Goal: Task Accomplishment & Management: Use online tool/utility

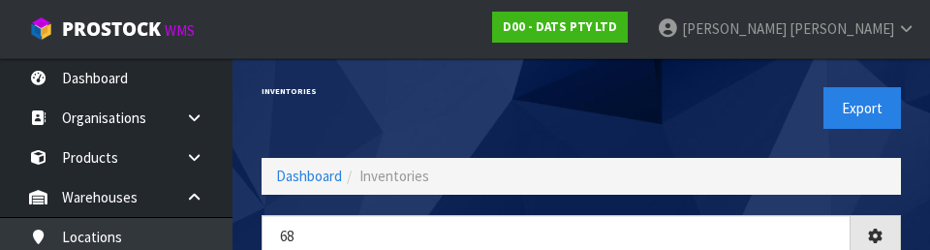
type input "6"
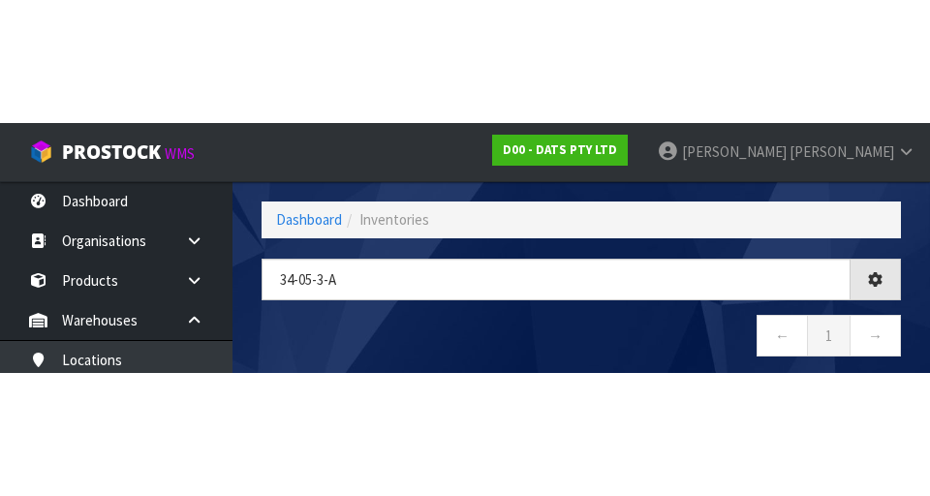
scroll to position [75, 0]
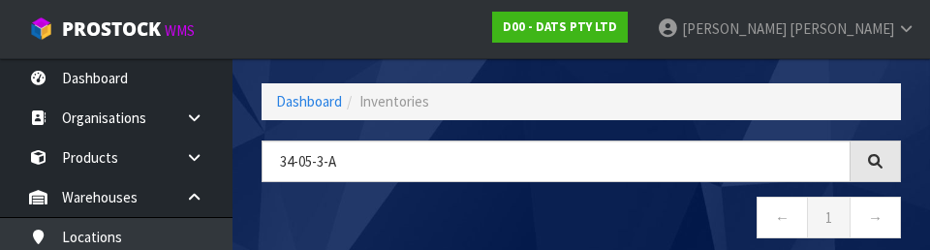
click at [678, 214] on nav "← 1 →" at bounding box center [580, 220] width 639 height 47
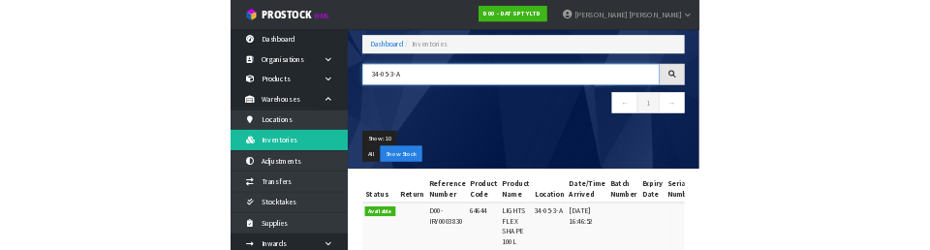
scroll to position [89, 0]
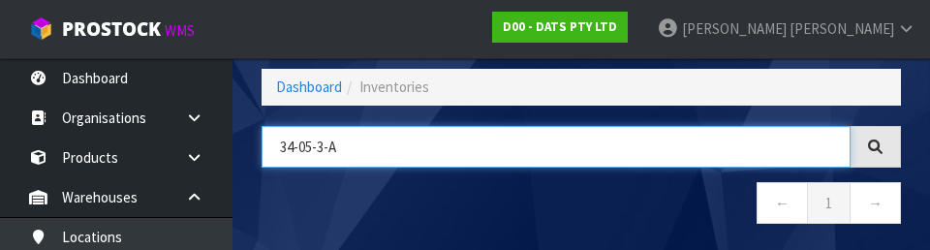
click at [357, 144] on input "34-05-3-A" at bounding box center [555, 147] width 589 height 42
type input "3"
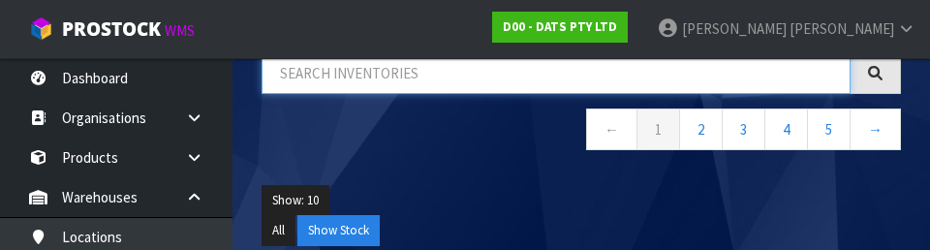
scroll to position [0, 0]
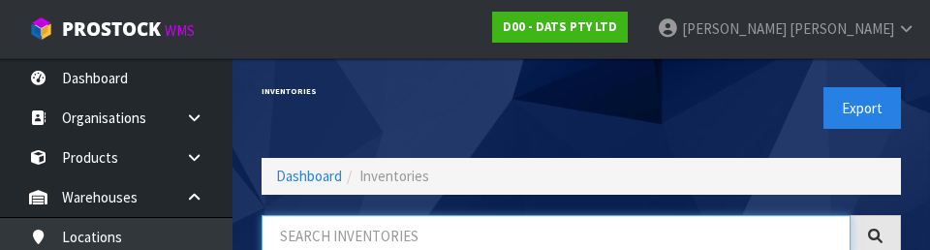
click at [312, 230] on input "text" at bounding box center [555, 236] width 589 height 42
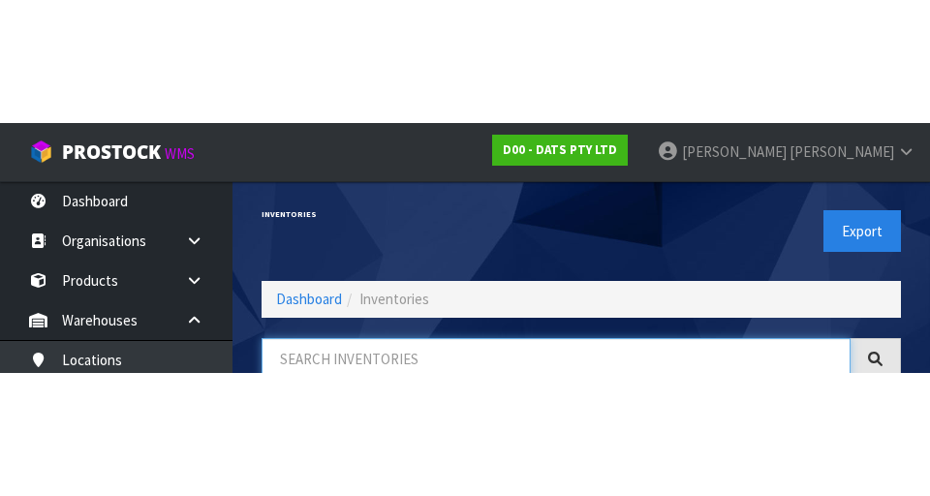
scroll to position [110, 0]
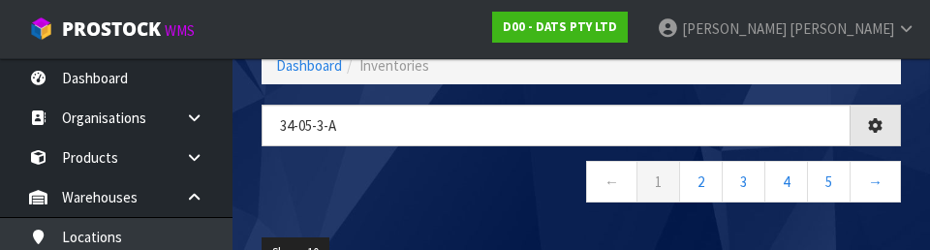
click at [316, 186] on nav "← 1 2 3 4 5 →" at bounding box center [580, 184] width 639 height 47
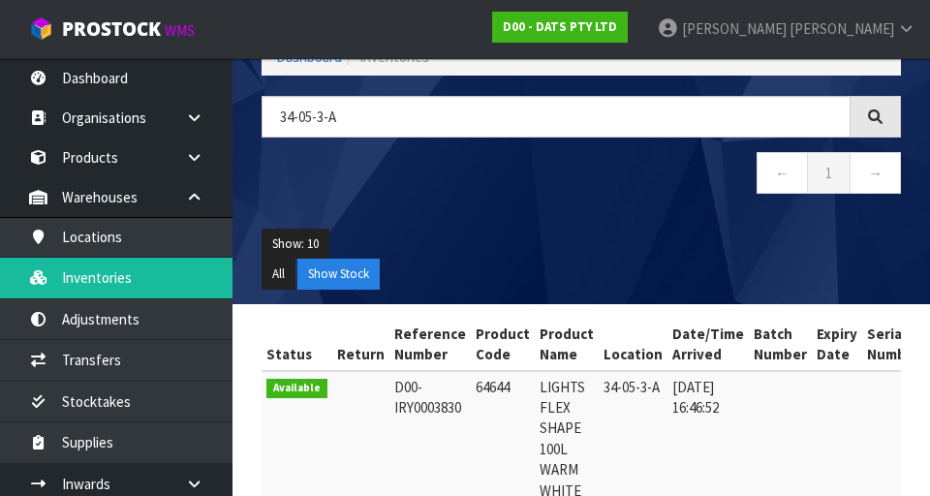
scroll to position [118, 0]
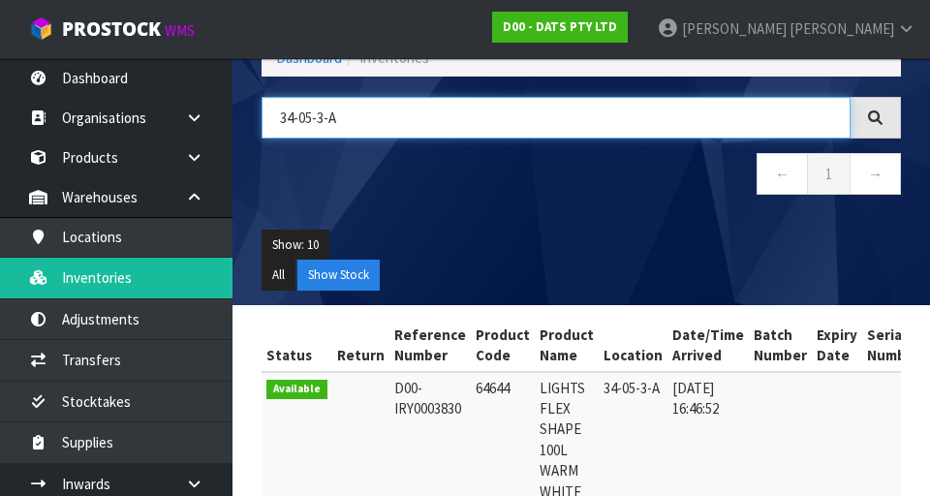
click at [350, 136] on input "34-05-3-A" at bounding box center [555, 118] width 589 height 42
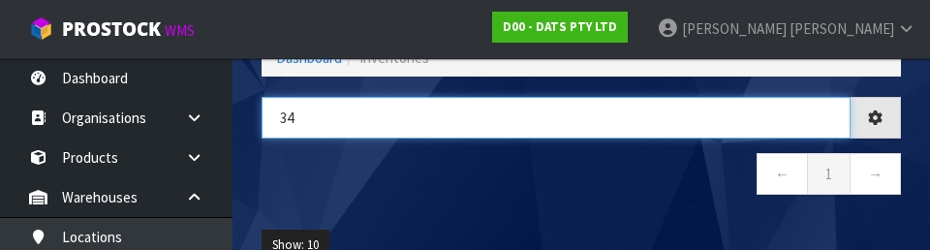
type input "3"
type input "67823"
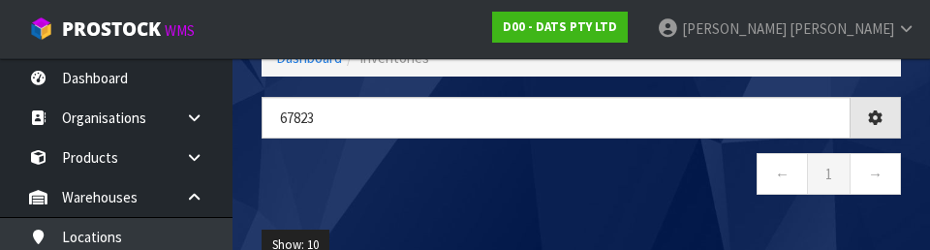
click at [674, 200] on div "67823 ← 1 →" at bounding box center [581, 156] width 668 height 118
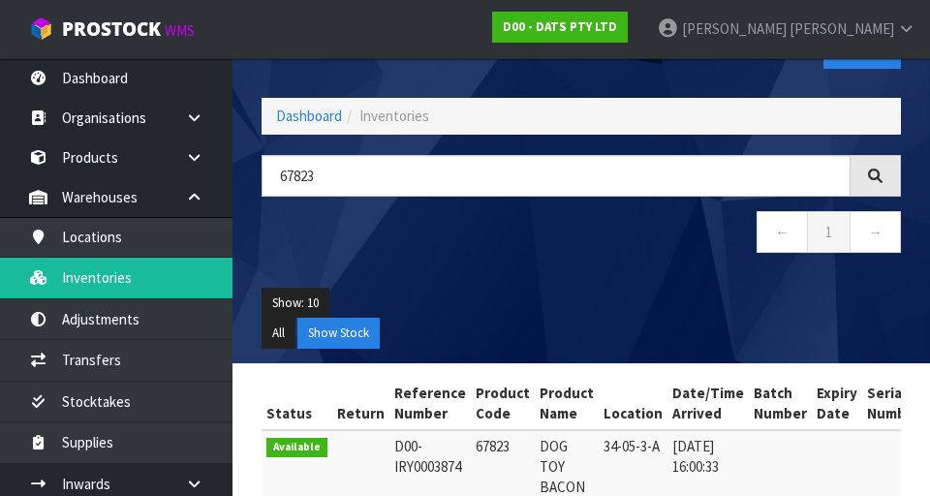
scroll to position [0, 0]
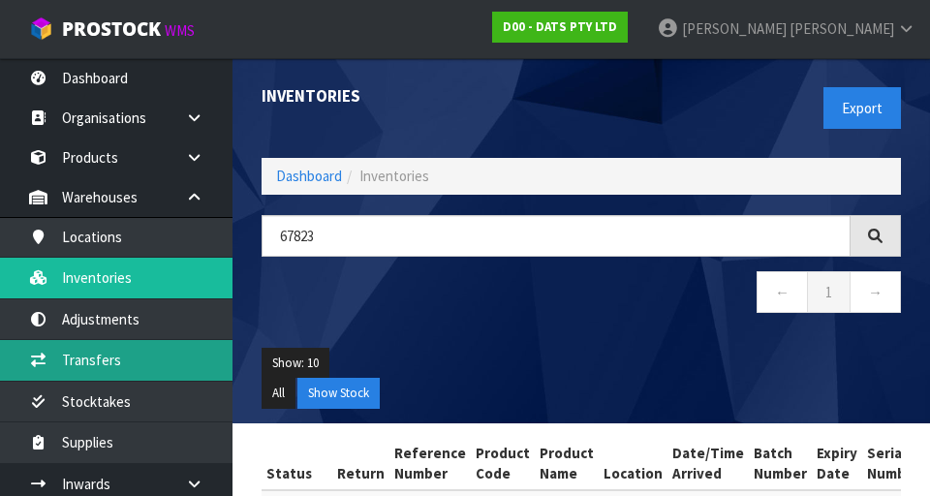
click at [74, 249] on link "Transfers" at bounding box center [116, 360] width 232 height 40
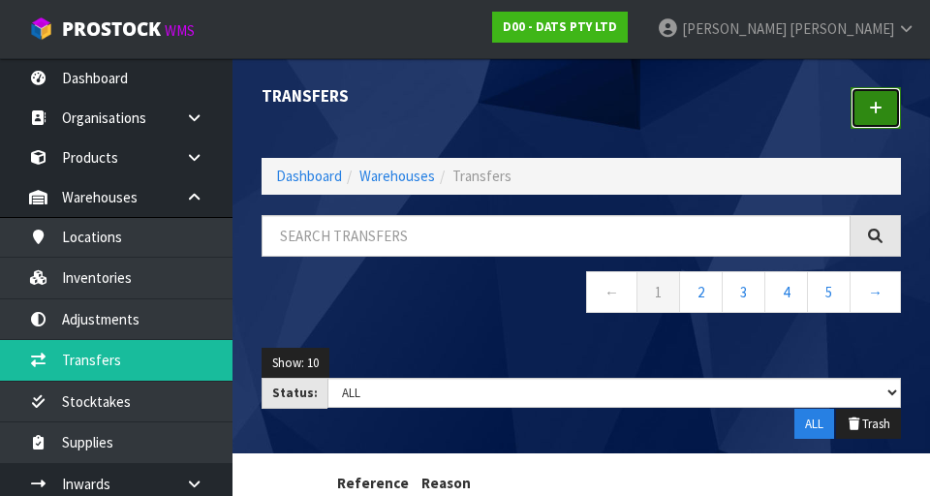
click at [900, 107] on link at bounding box center [875, 108] width 50 height 42
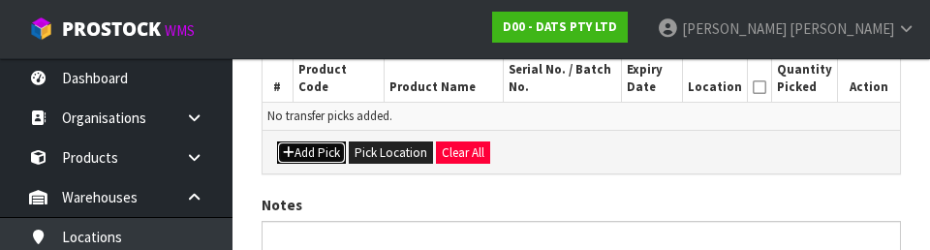
click at [303, 154] on button "Add Pick" at bounding box center [311, 152] width 69 height 23
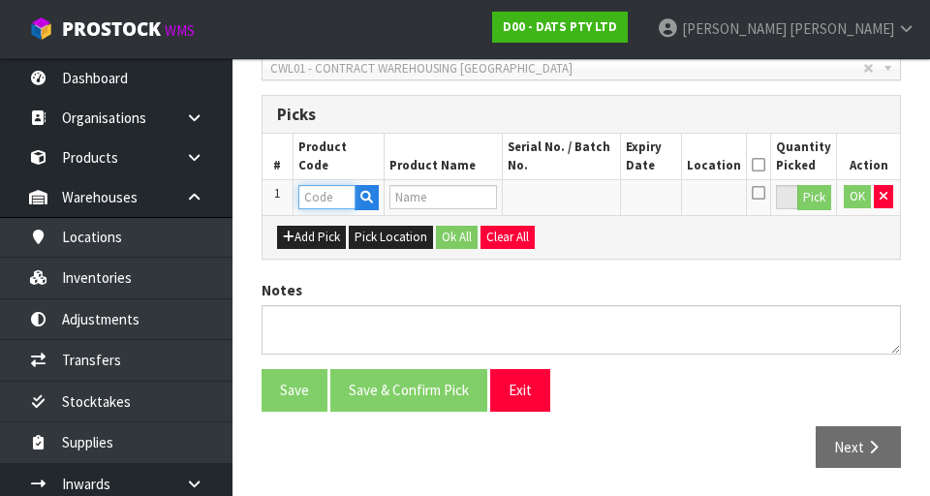
click at [322, 199] on input "text" at bounding box center [326, 197] width 57 height 24
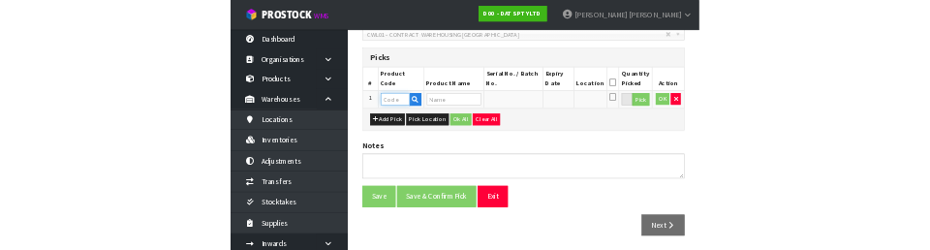
scroll to position [433, 0]
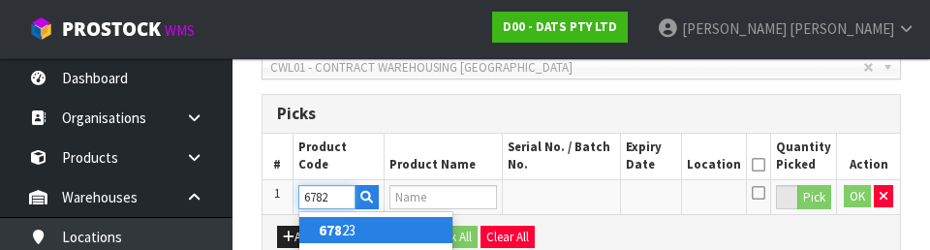
type input "67823"
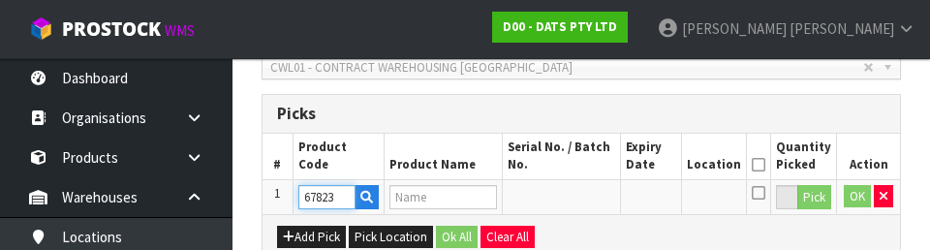
type input "DOG TOY BACON FLAVA BONE LARGE"
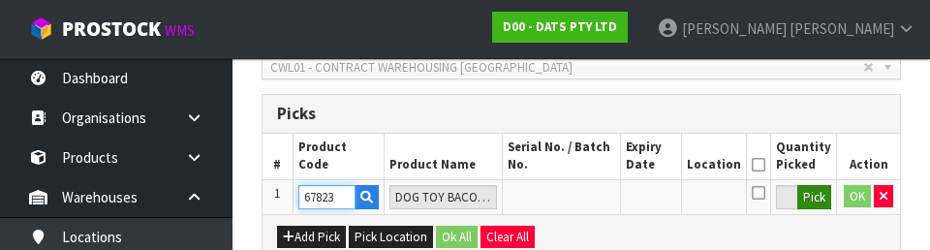
type input "67823"
click at [822, 186] on button "Pick" at bounding box center [814, 197] width 34 height 25
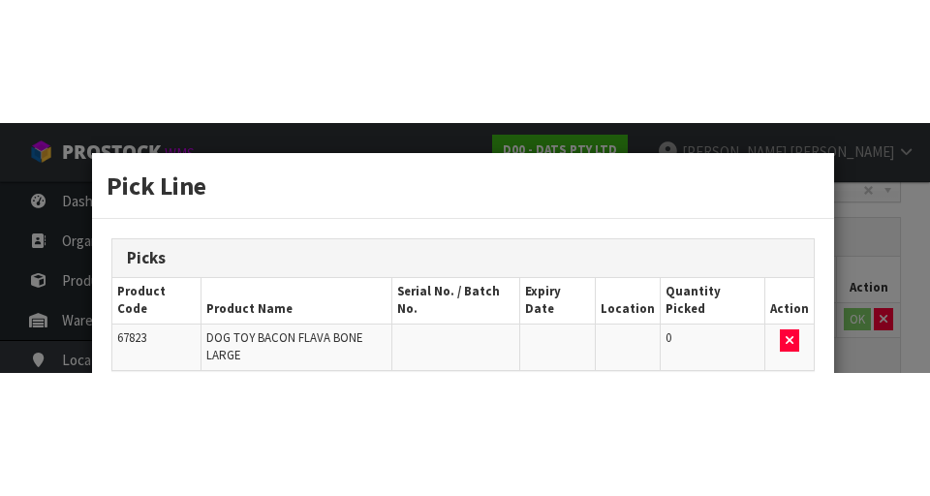
scroll to position [442, 0]
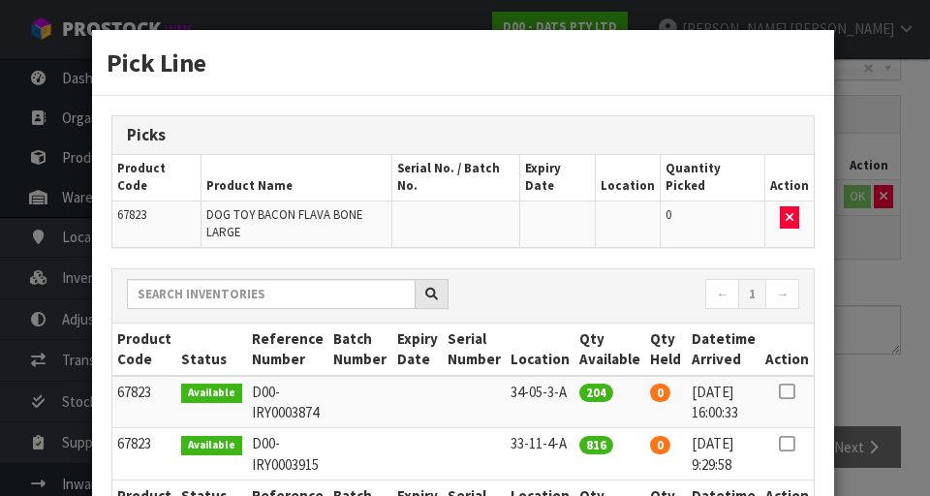
click at [788, 249] on icon at bounding box center [786, 391] width 15 height 1
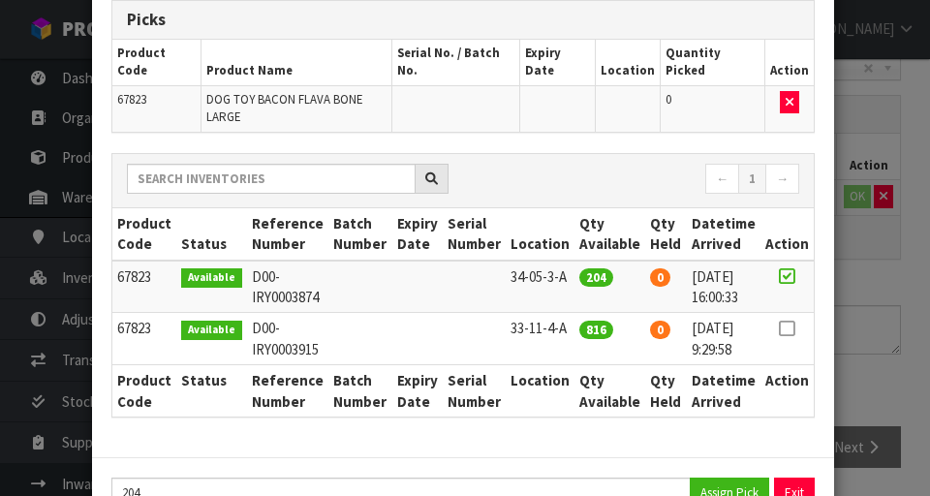
scroll to position [136, 0]
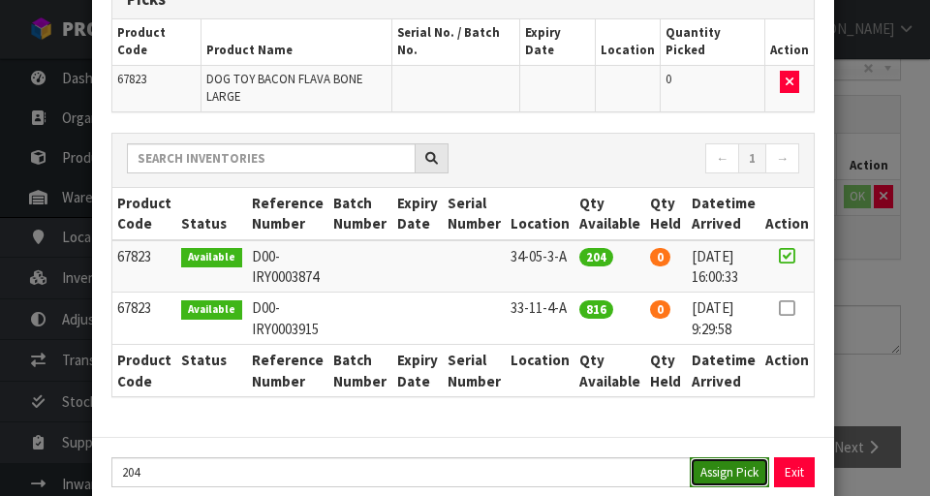
click at [721, 249] on button "Assign Pick" at bounding box center [729, 472] width 79 height 30
type input "204"
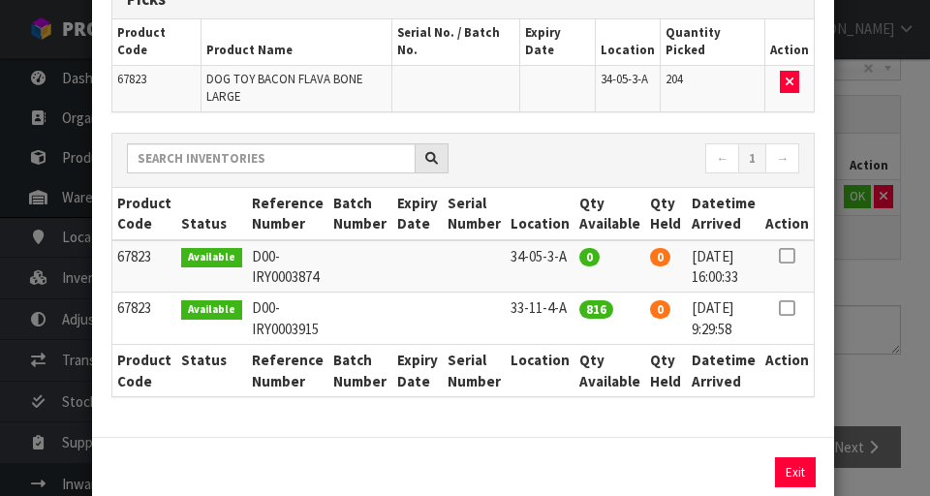
click at [867, 249] on div "Pick Line Picks Product Code Product Name Serial No. / Batch No. Expiry Date Lo…" at bounding box center [465, 248] width 930 height 496
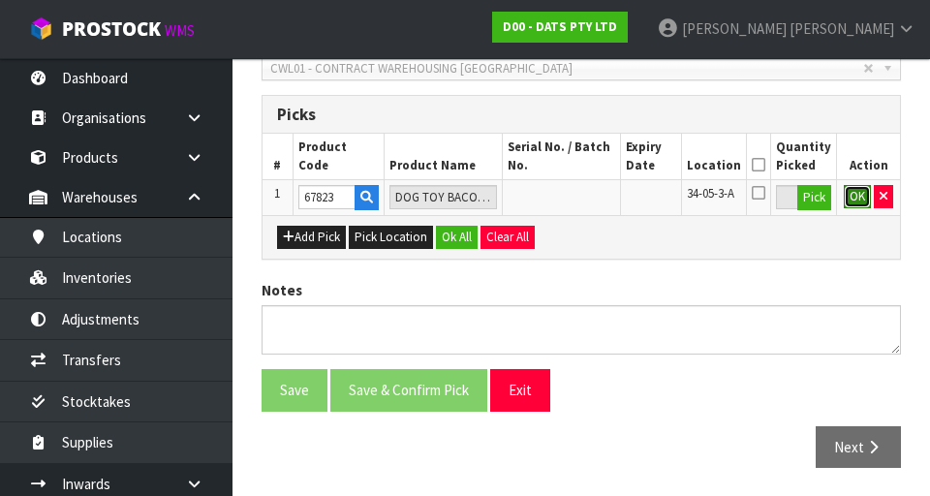
click at [851, 195] on button "OK" at bounding box center [857, 196] width 27 height 23
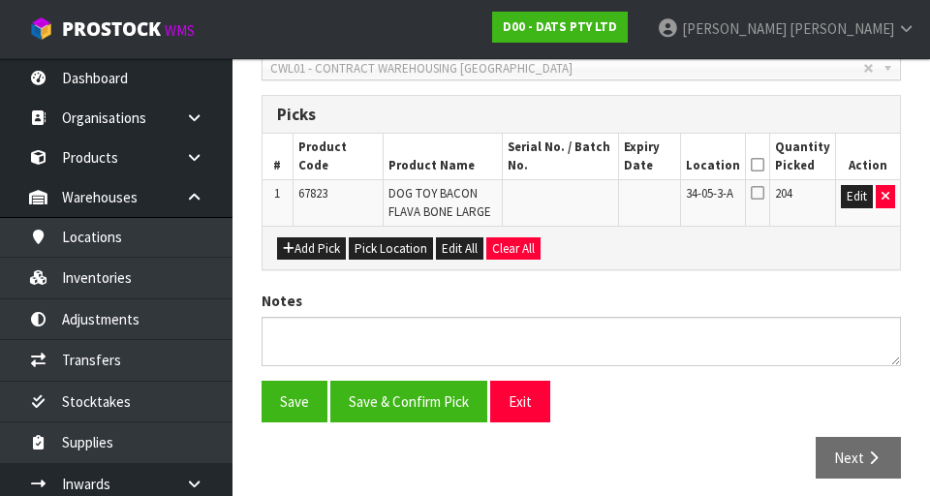
click at [745, 175] on th "Location" at bounding box center [712, 157] width 65 height 46
click at [763, 165] on icon at bounding box center [758, 165] width 14 height 1
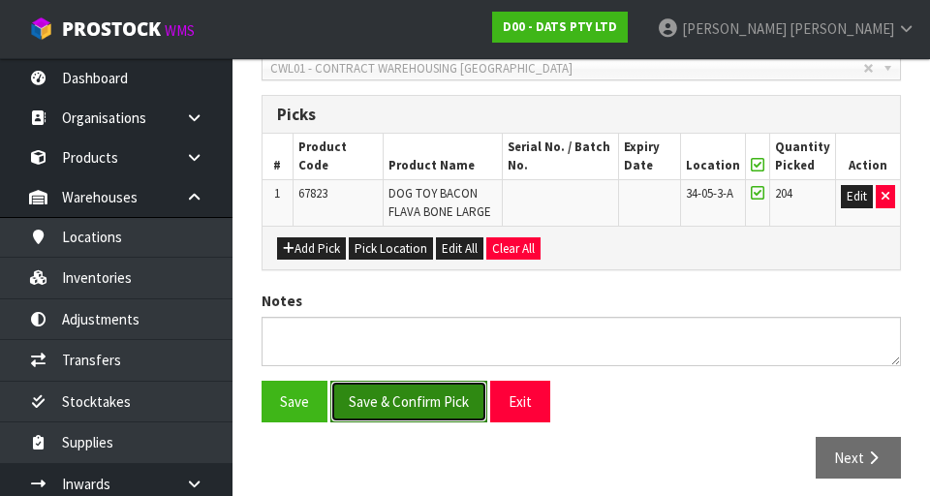
click at [380, 249] on button "Save & Confirm Pick" at bounding box center [408, 402] width 157 height 42
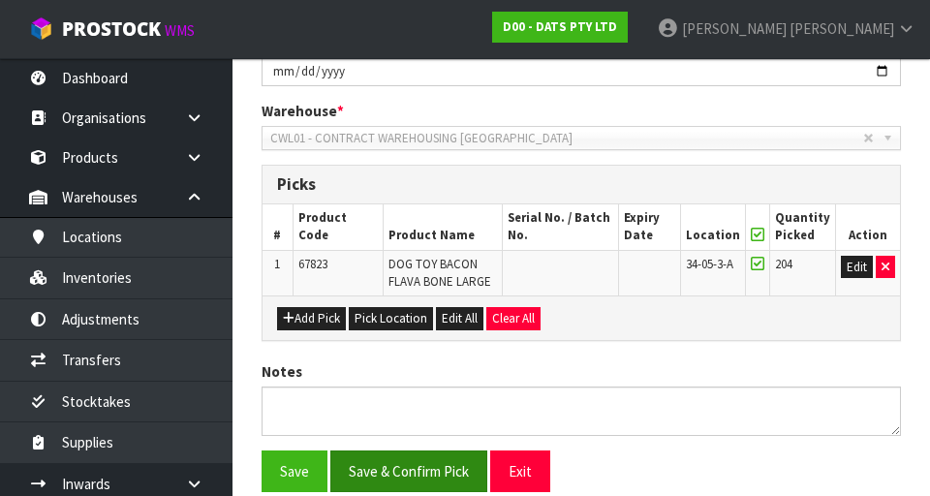
scroll to position [0, 0]
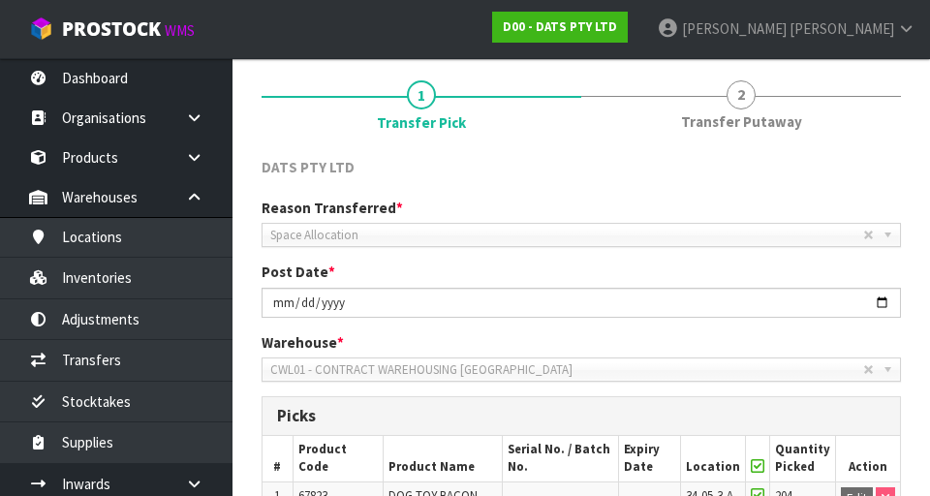
scroll to position [479, 0]
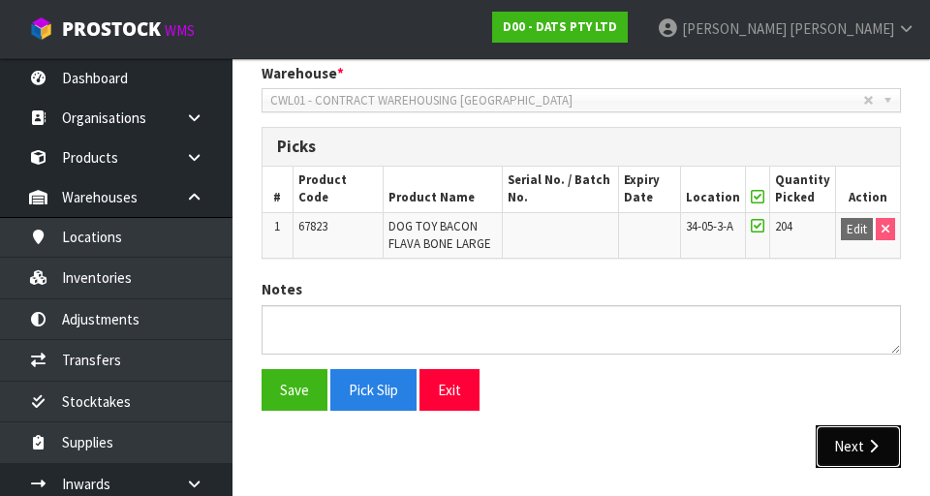
click at [858, 249] on button "Next" at bounding box center [857, 446] width 85 height 42
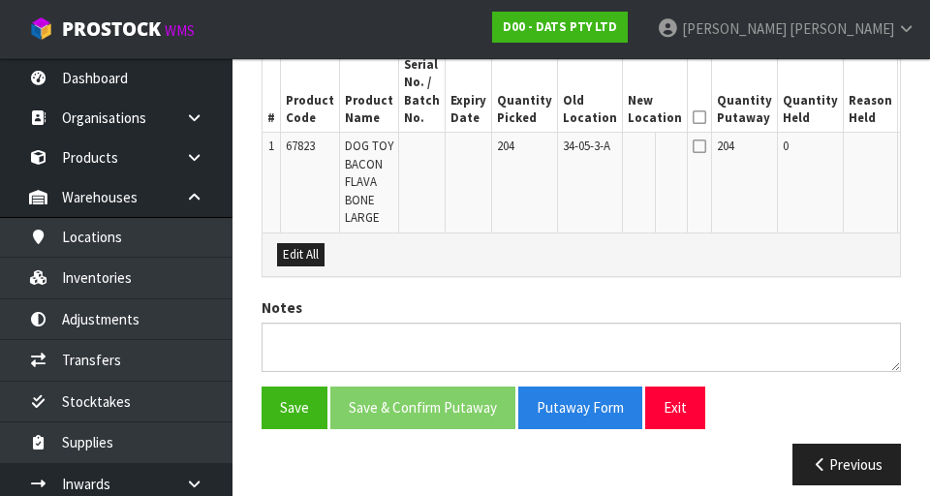
scroll to position [0, 7]
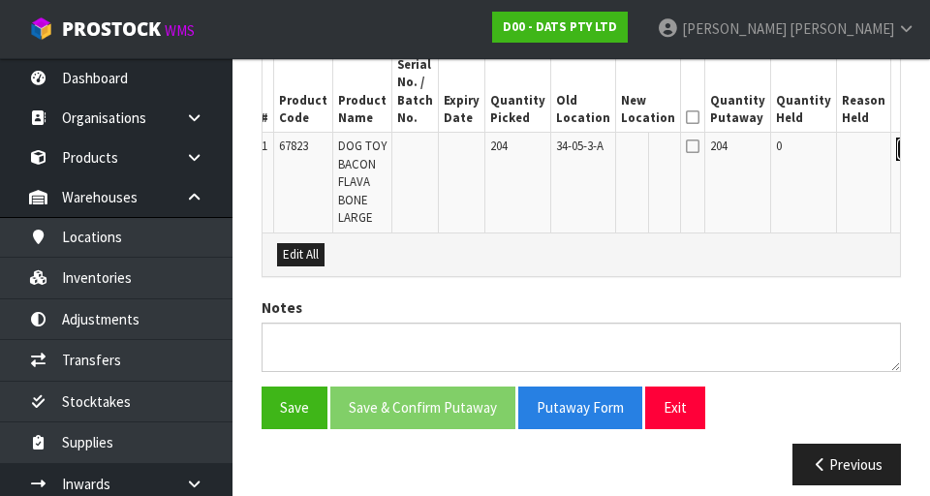
click at [896, 148] on button "Edit" at bounding box center [912, 149] width 32 height 23
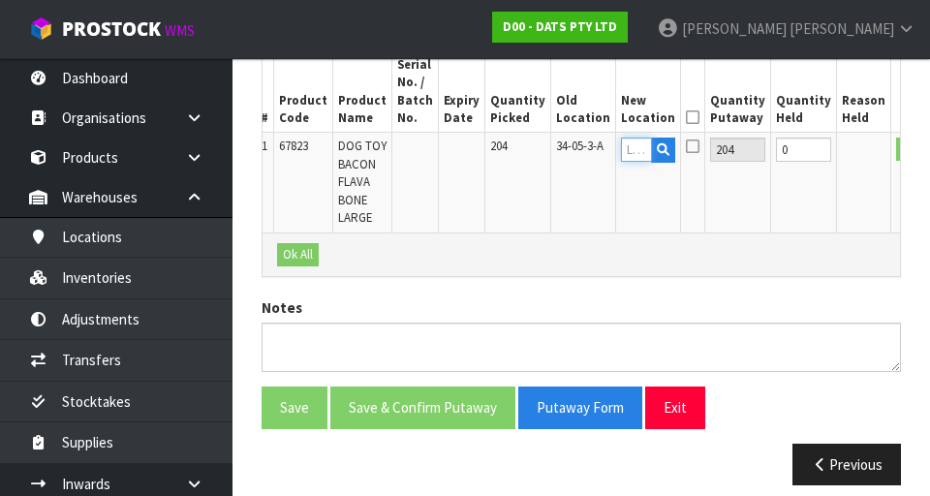
paste input "34-05-3-A"
type input "34-05-3-A"
click at [896, 153] on button "OK" at bounding box center [909, 149] width 27 height 23
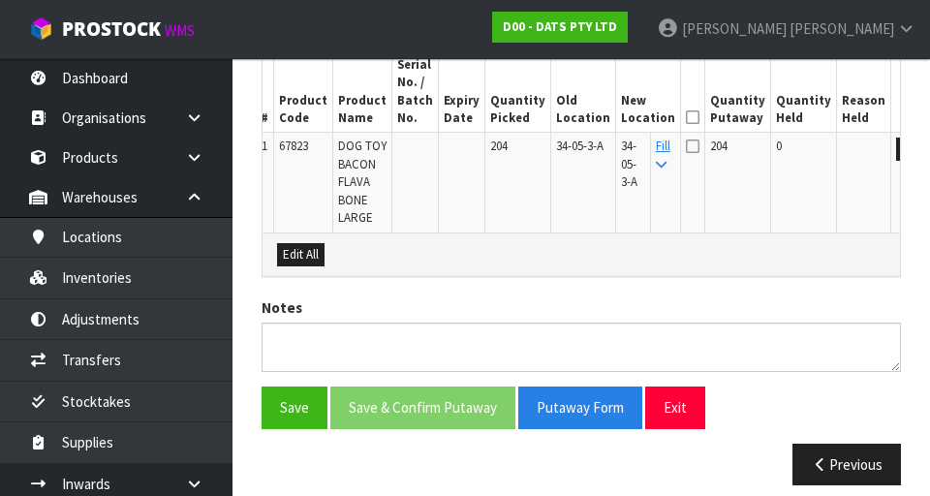
click at [686, 118] on icon at bounding box center [693, 117] width 14 height 1
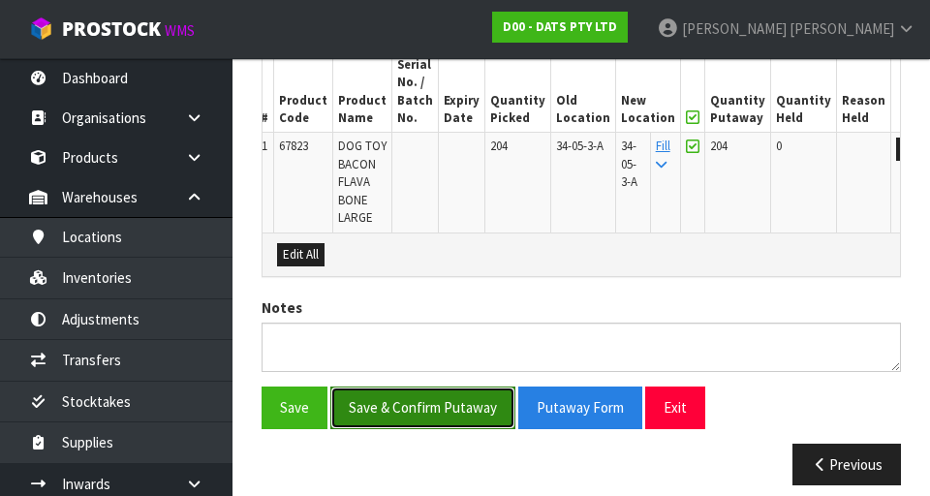
click at [389, 249] on button "Save & Confirm Putaway" at bounding box center [422, 407] width 185 height 42
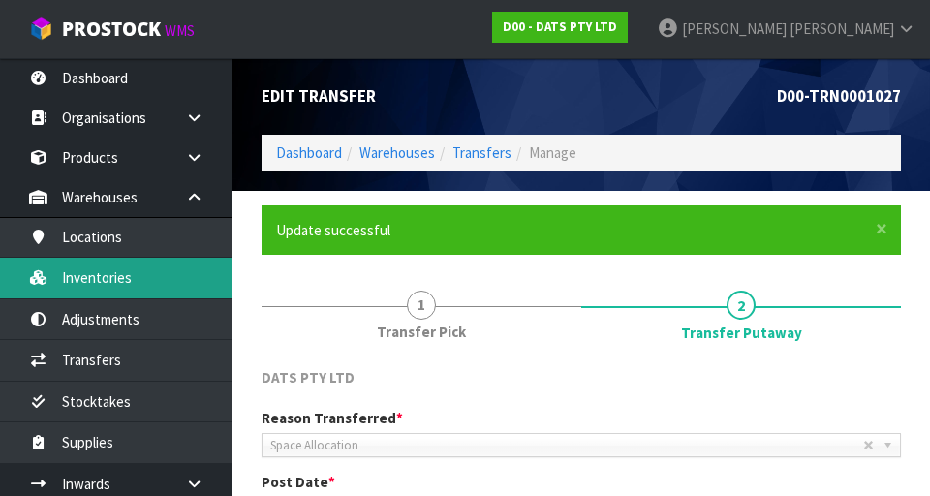
click at [82, 249] on link "Inventories" at bounding box center [116, 278] width 232 height 40
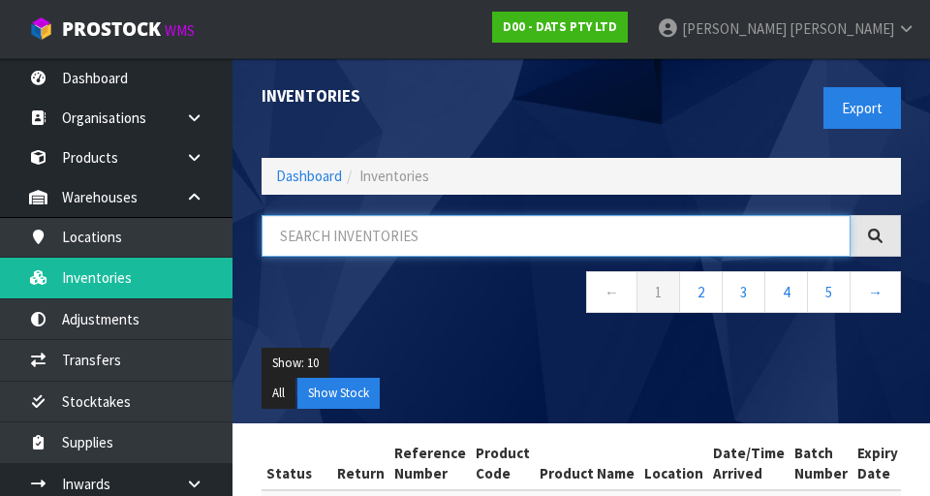
click at [747, 235] on input "text" at bounding box center [555, 236] width 589 height 42
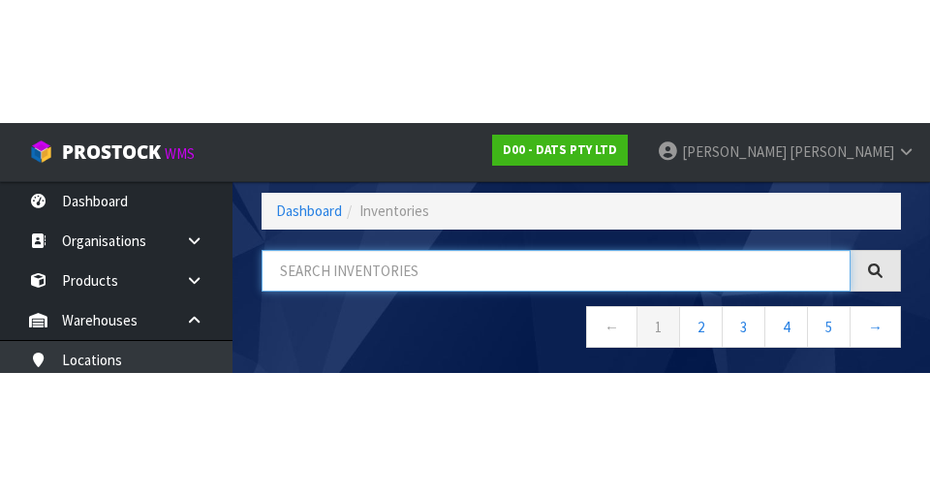
scroll to position [110, 0]
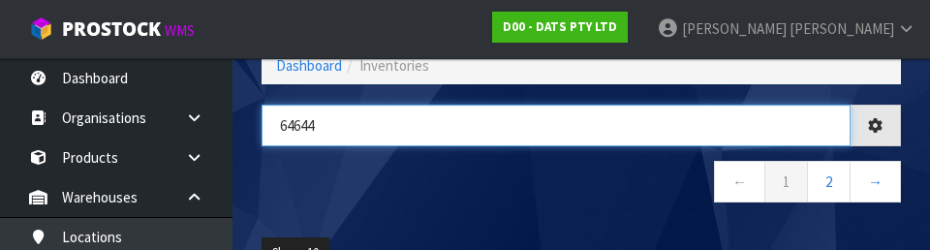
type input "64644"
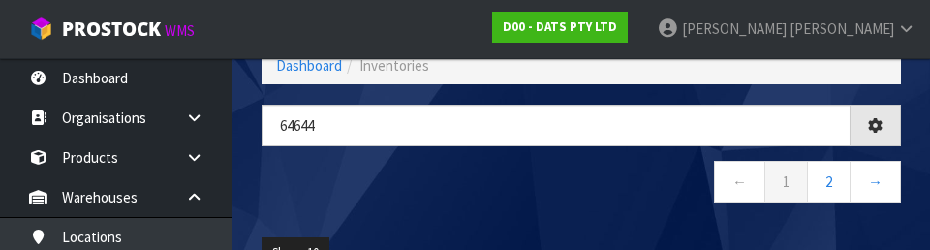
click at [300, 192] on nav "← 1 2 →" at bounding box center [580, 184] width 639 height 47
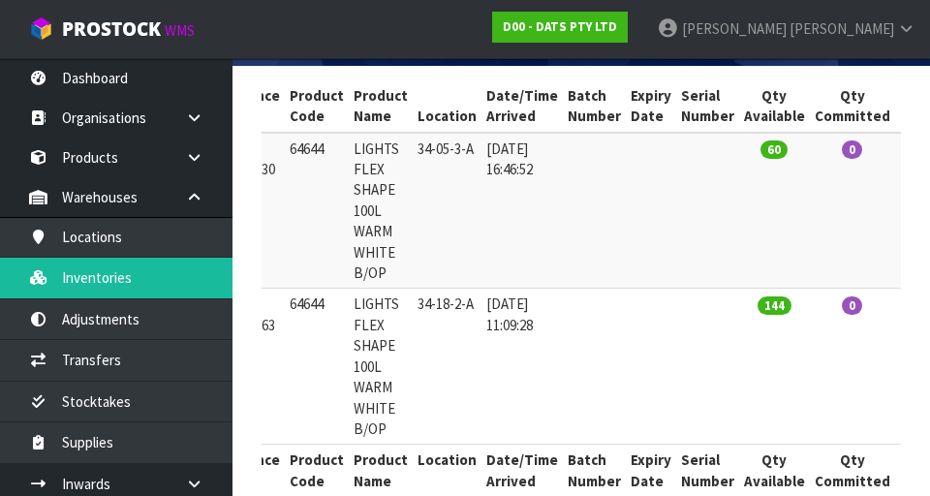
scroll to position [0, 182]
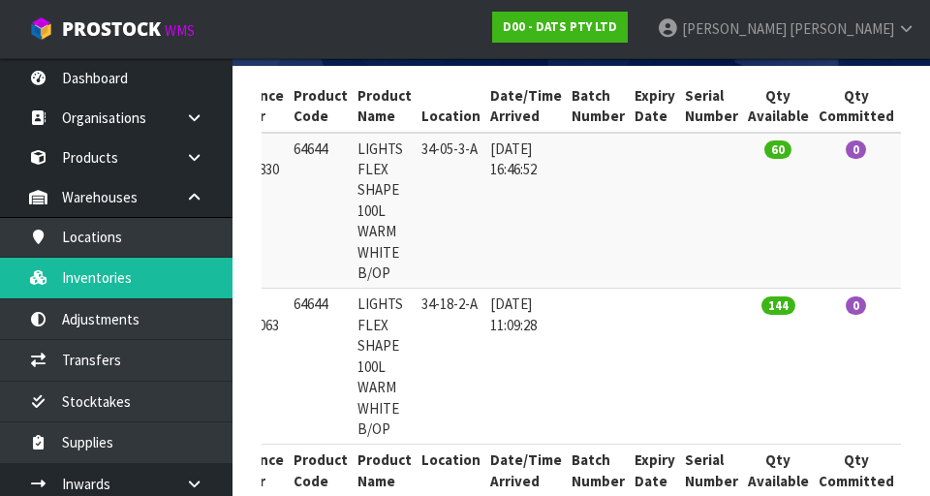
copy td "64644"
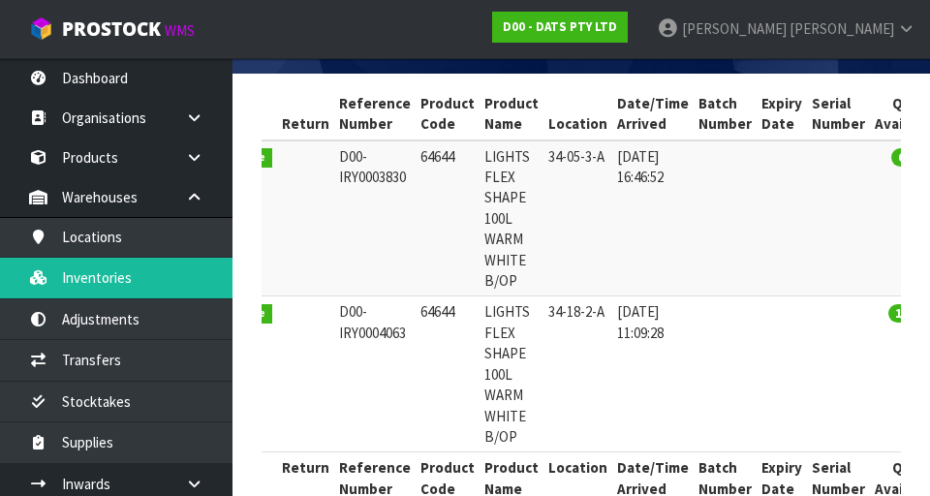
scroll to position [0, 0]
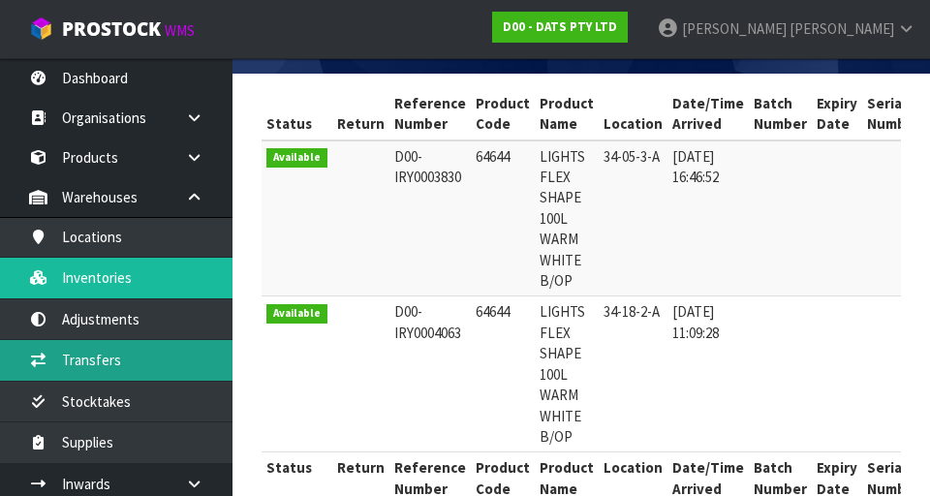
click at [80, 249] on link "Transfers" at bounding box center [116, 360] width 232 height 40
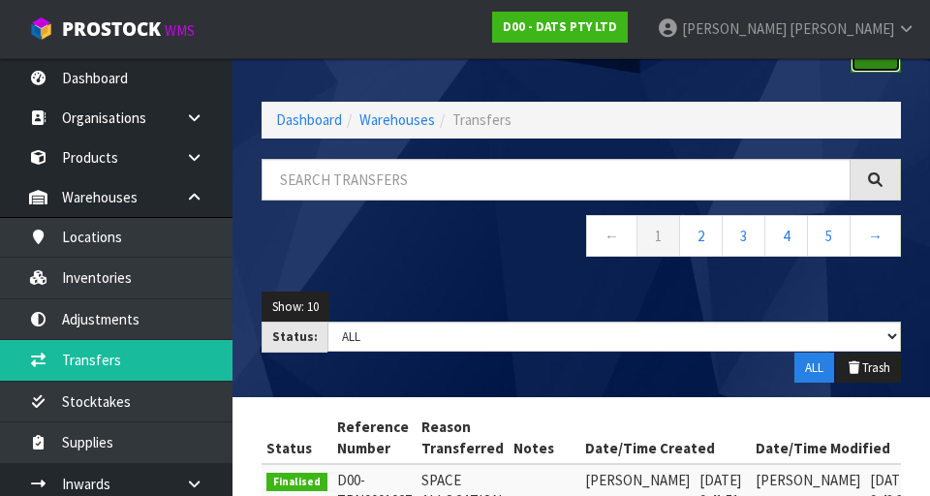
click at [873, 70] on link at bounding box center [875, 52] width 50 height 42
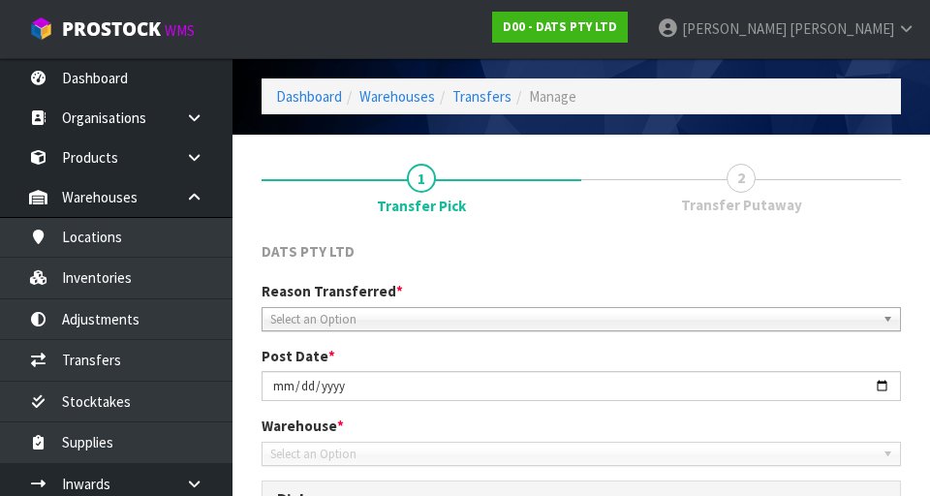
scroll to position [435, 0]
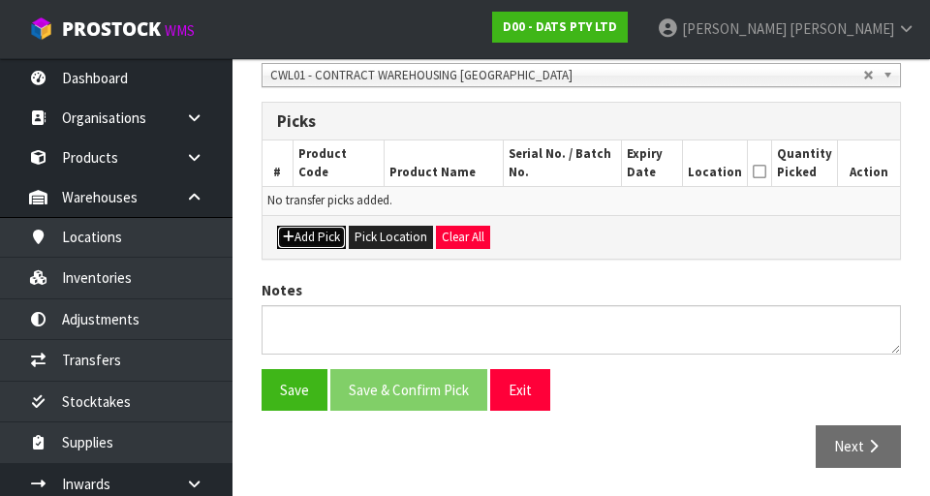
click at [298, 237] on button "Add Pick" at bounding box center [311, 237] width 69 height 23
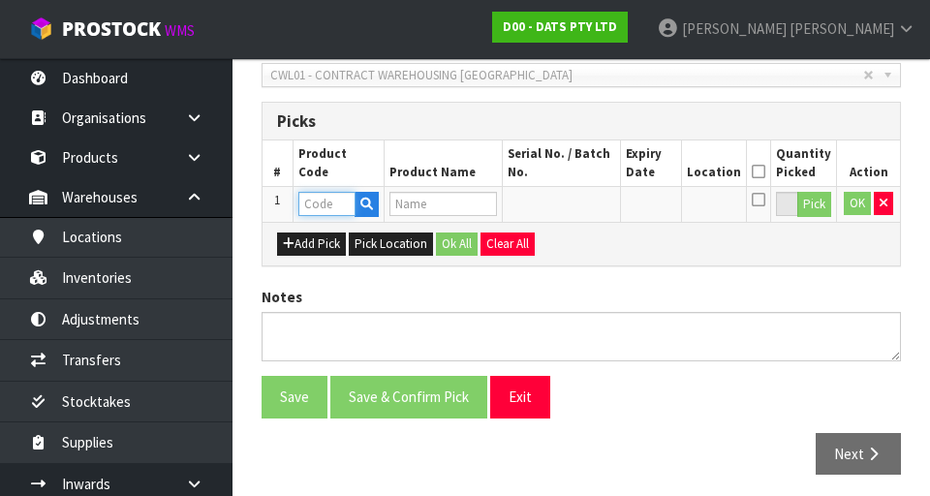
paste input "64644"
type input "64644"
type input "LIGHTS FLEX SHAPE 100L WARM WHITE B/OP"
type input "64644"
click at [813, 211] on button "Pick" at bounding box center [814, 204] width 34 height 25
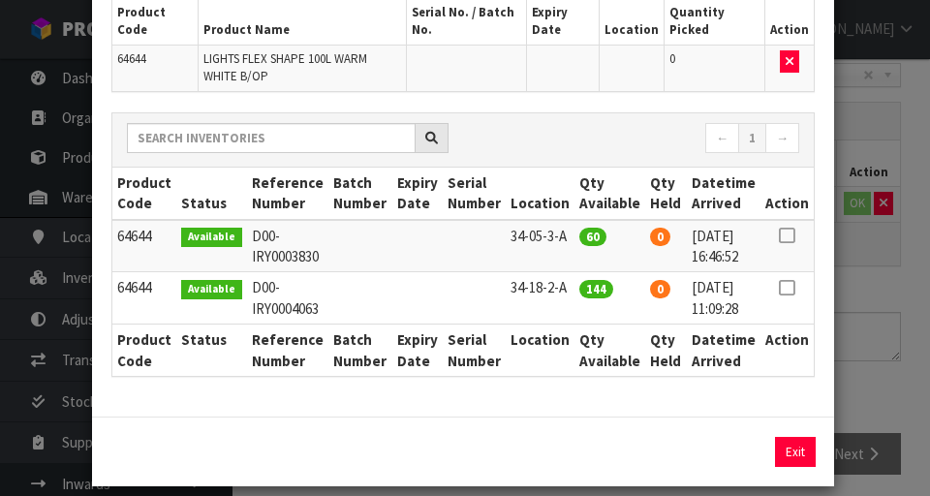
scroll to position [158, 0]
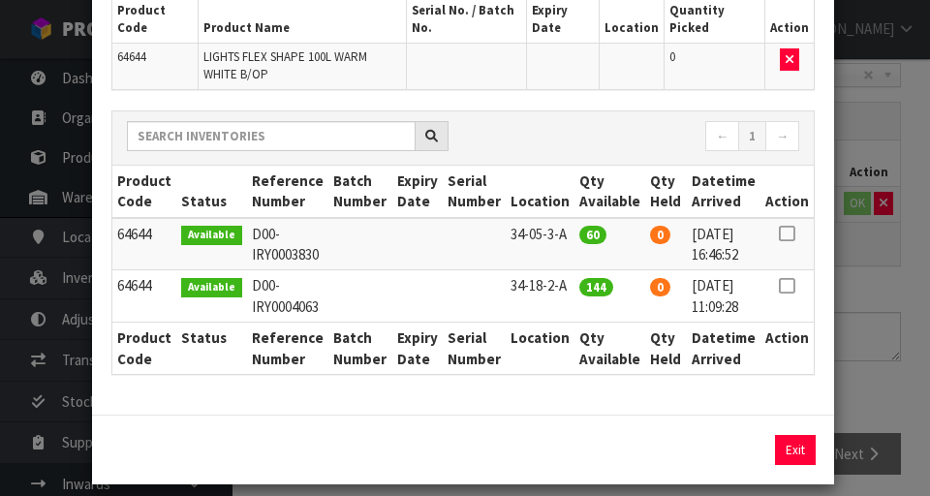
click at [793, 233] on icon at bounding box center [786, 233] width 15 height 1
click at [519, 249] on td "34-18-2-A" at bounding box center [540, 296] width 69 height 52
copy td "34-18-2-A"
click at [727, 249] on button "Assign Pick" at bounding box center [729, 450] width 79 height 30
type input "60"
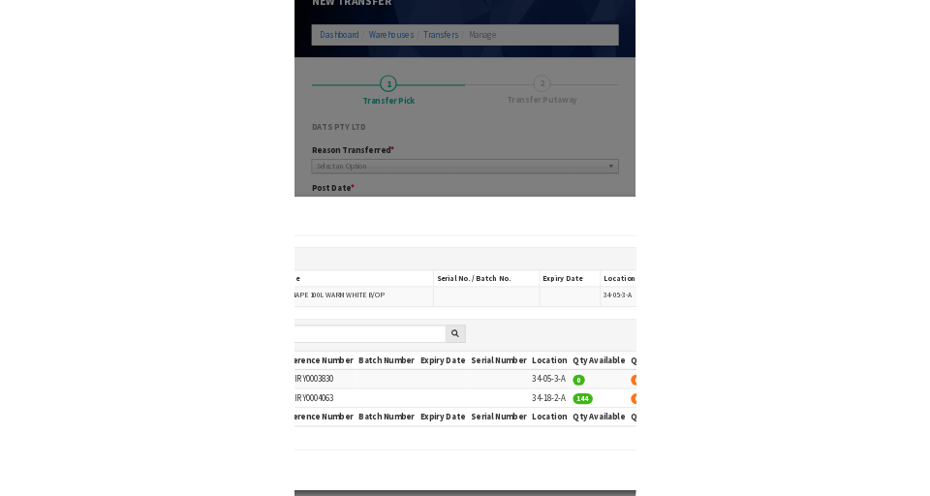
scroll to position [144, 0]
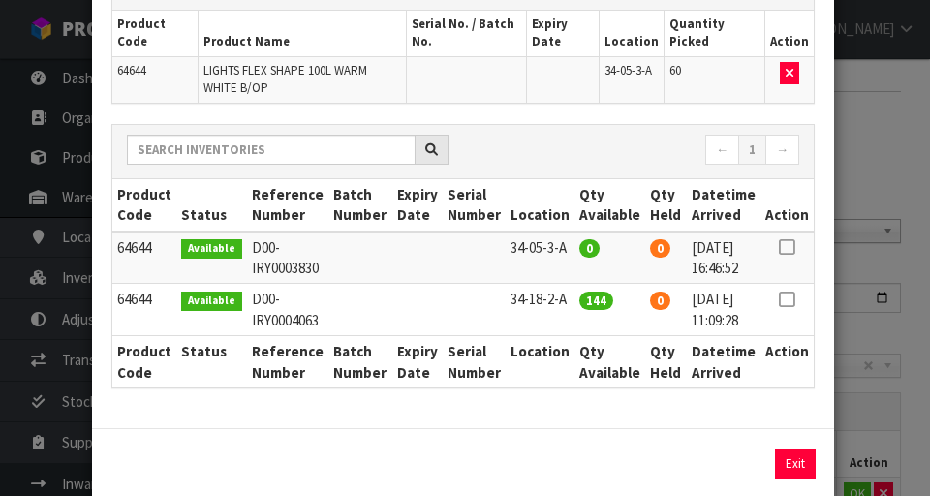
click at [880, 249] on div "Pick Line Picks Product Code Product Name Serial No. / Batch No. Expiry Date Lo…" at bounding box center [465, 248] width 930 height 496
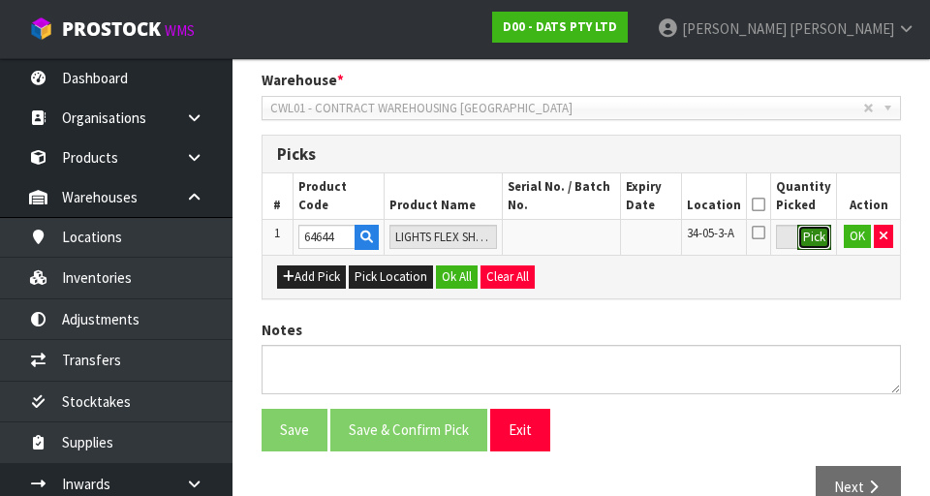
scroll to position [442, 0]
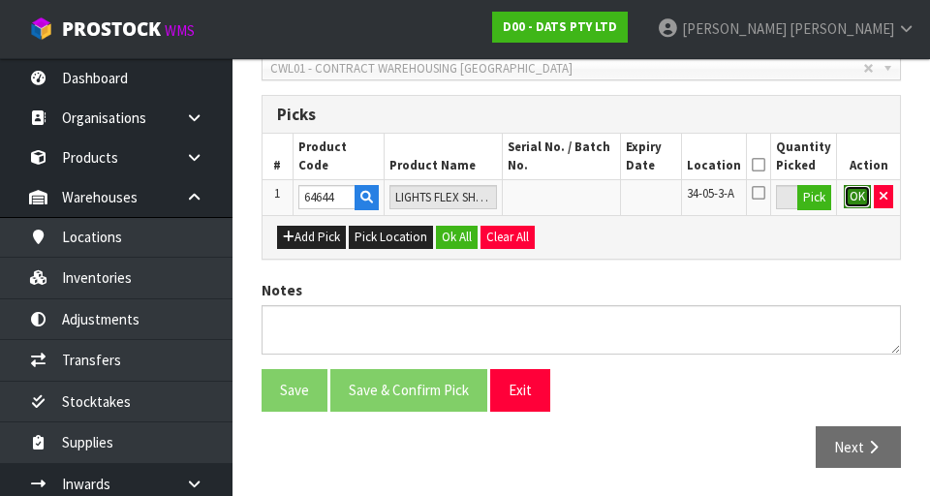
click at [853, 199] on button "OK" at bounding box center [857, 196] width 27 height 23
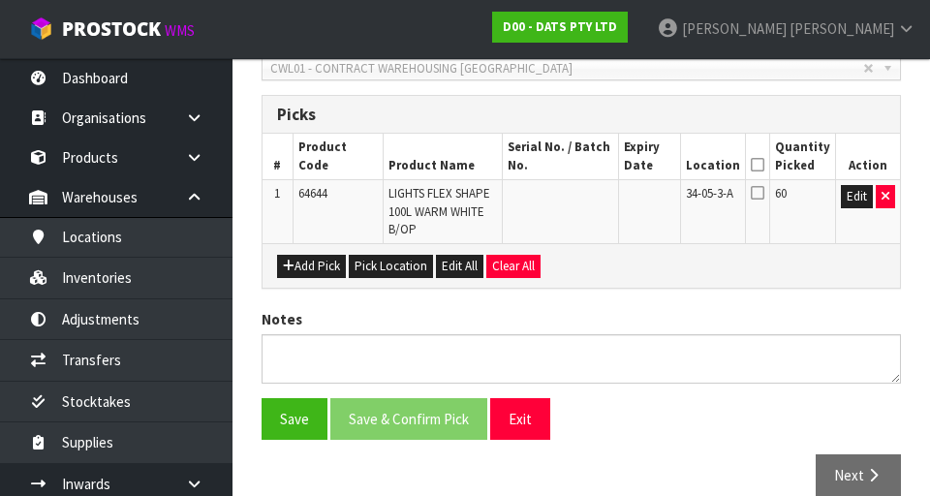
click at [762, 165] on icon at bounding box center [758, 165] width 14 height 1
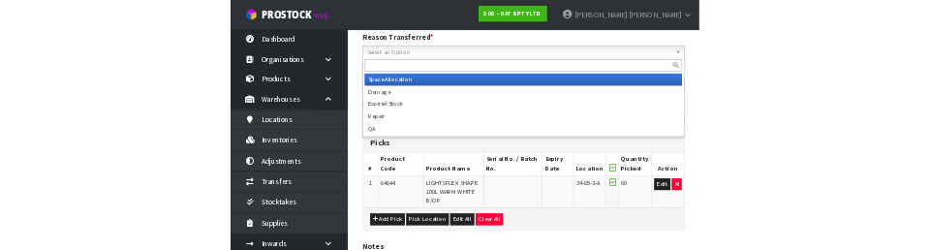
scroll to position [262, 0]
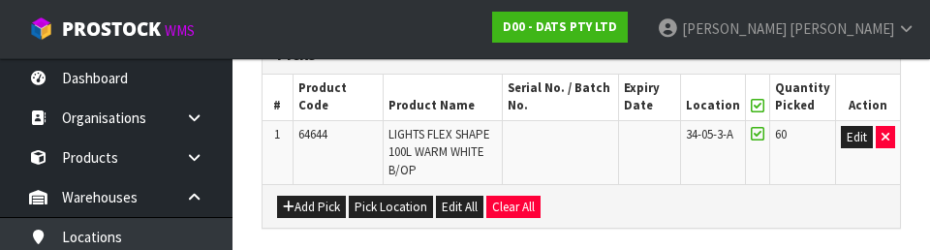
click at [661, 156] on td at bounding box center [649, 152] width 61 height 64
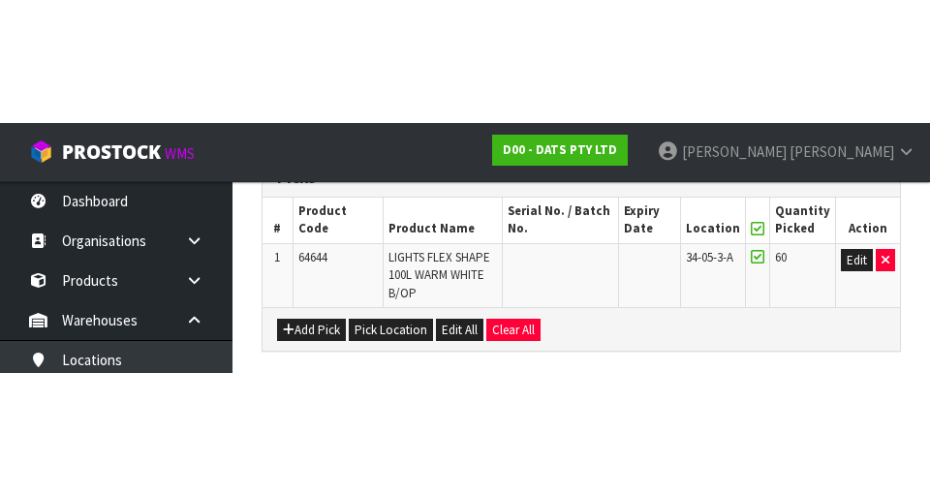
scroll to position [471, 0]
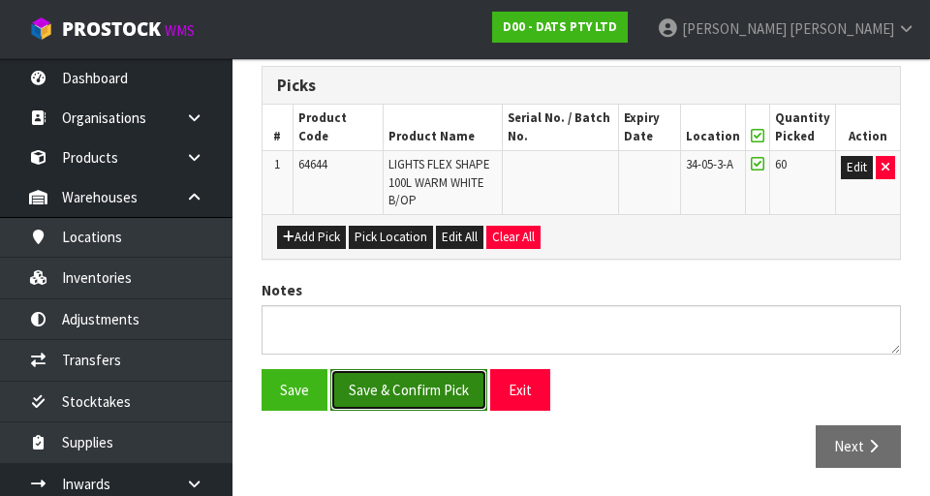
click at [414, 249] on button "Save & Confirm Pick" at bounding box center [408, 390] width 157 height 42
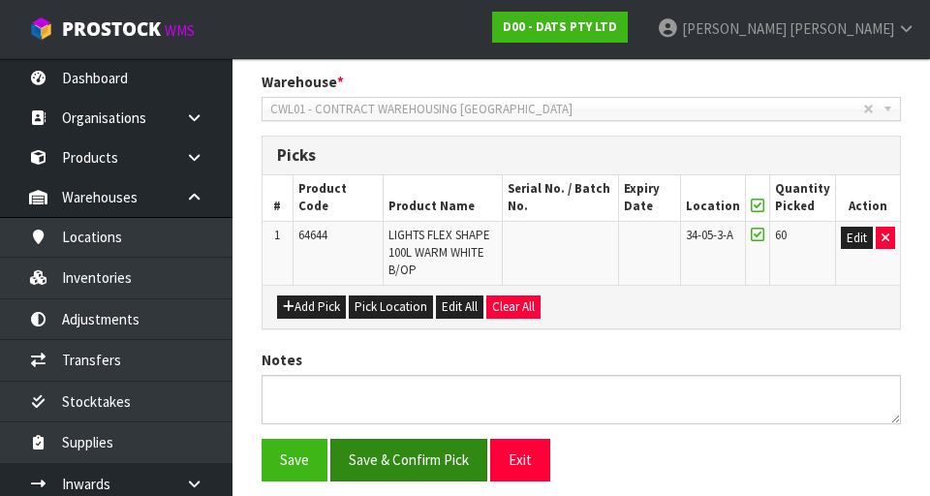
scroll to position [0, 0]
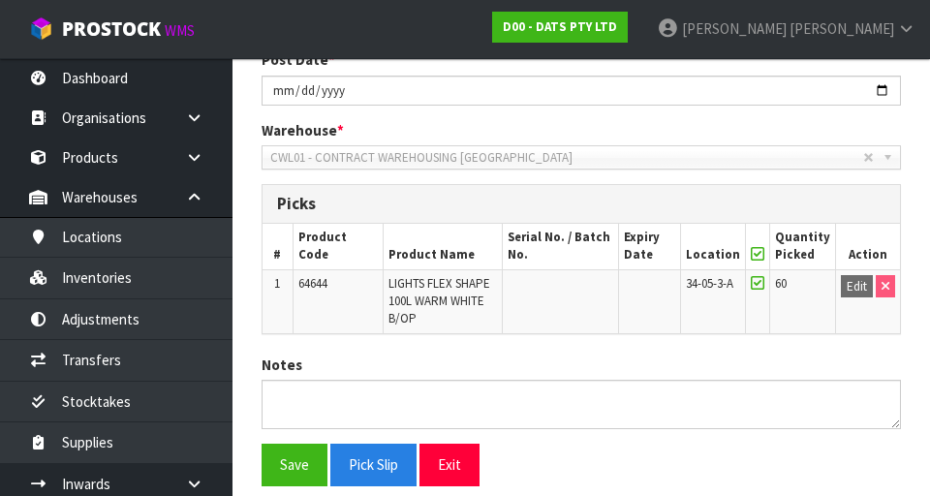
scroll to position [498, 0]
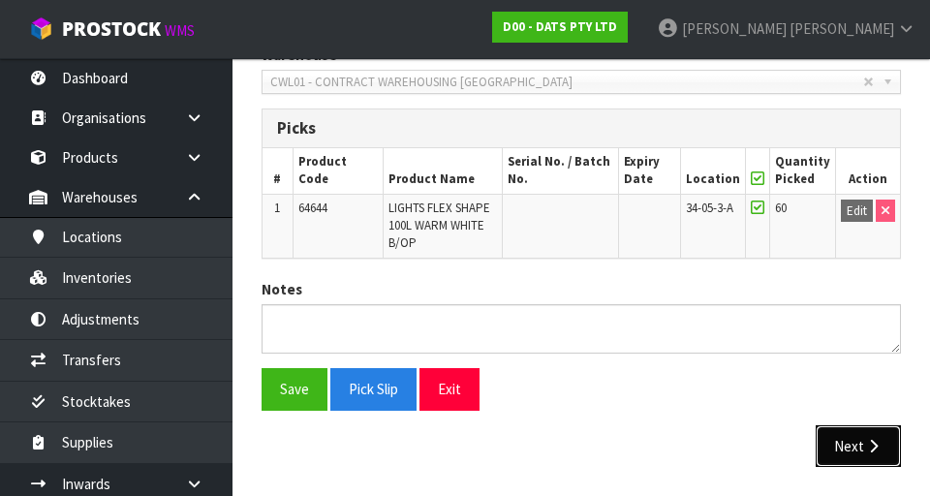
click at [864, 249] on button "Next" at bounding box center [857, 446] width 85 height 42
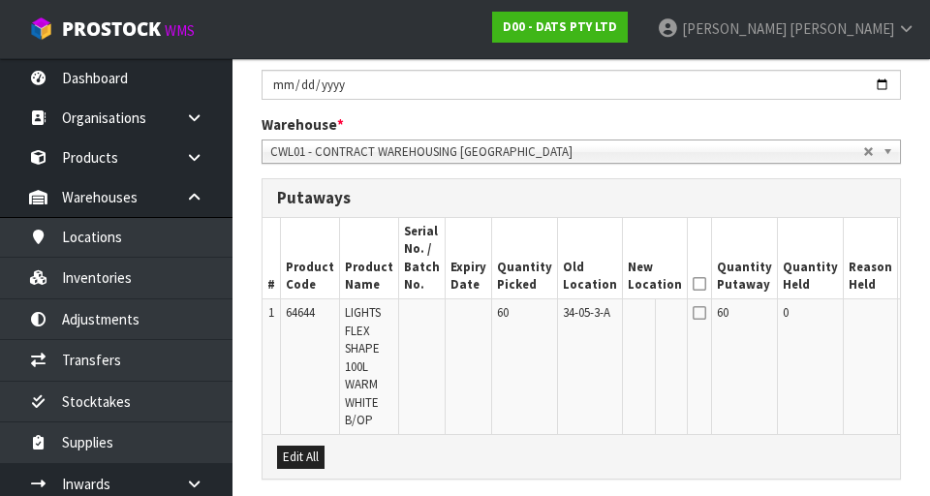
scroll to position [424, 0]
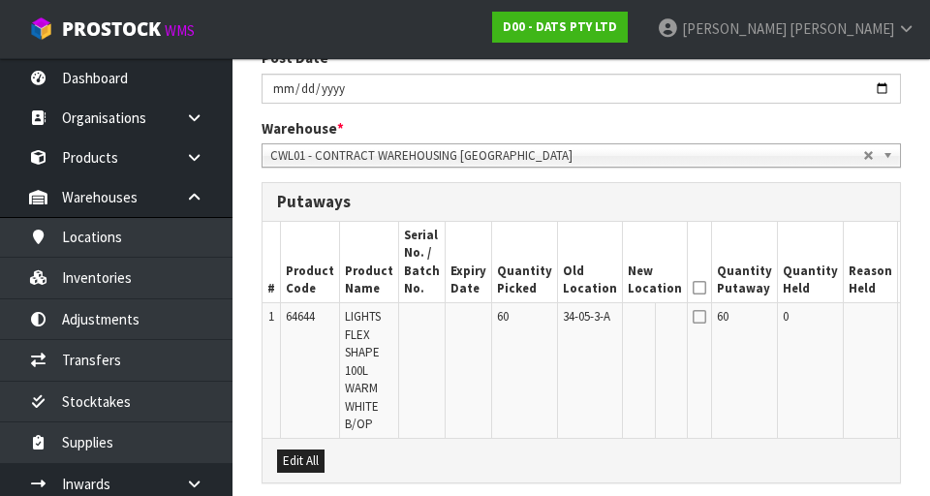
click at [903, 249] on button "Edit" at bounding box center [919, 319] width 32 height 23
paste input "34-18-2-A"
type input "34-18-2-A"
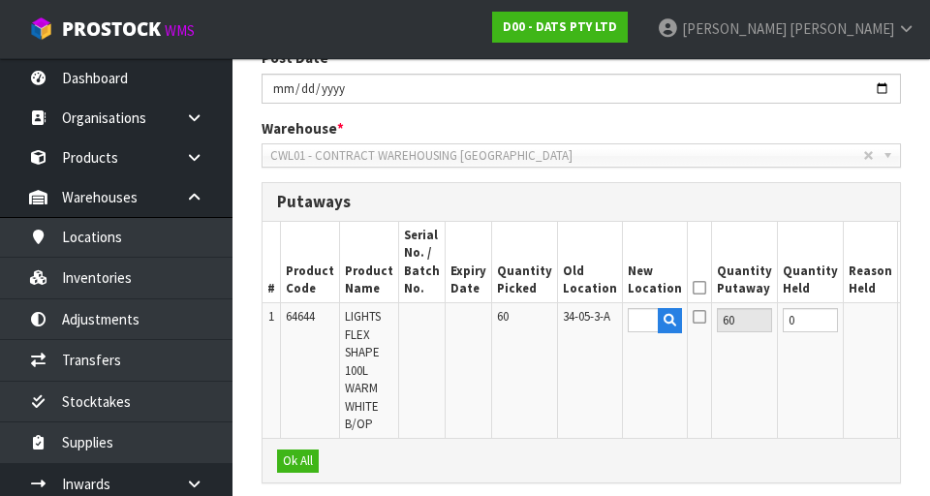
click at [903, 249] on button "OK" at bounding box center [916, 319] width 27 height 23
click at [628, 249] on span "34-18-2-A" at bounding box center [636, 334] width 16 height 52
click at [903, 249] on button "Edit" at bounding box center [919, 319] width 32 height 23
click at [628, 249] on input "34-18-2-A" at bounding box center [643, 320] width 31 height 24
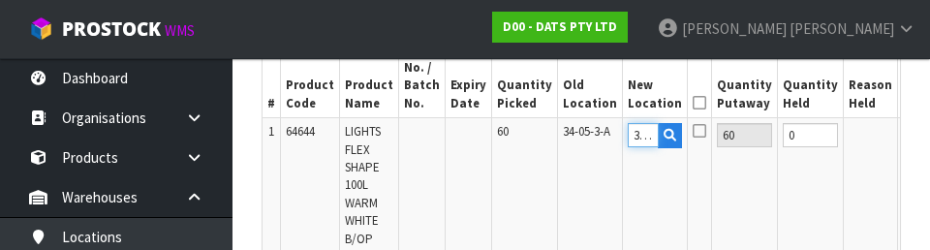
scroll to position [610, 0]
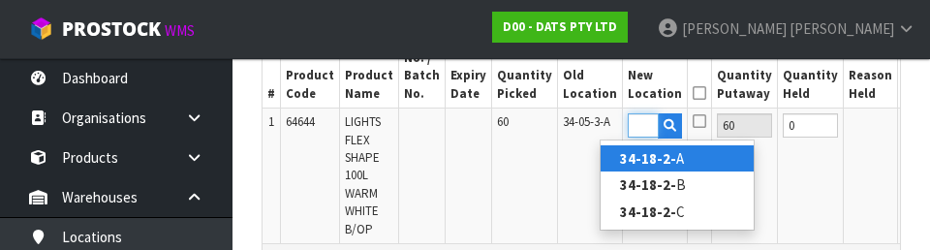
type input "34-18-2-B"
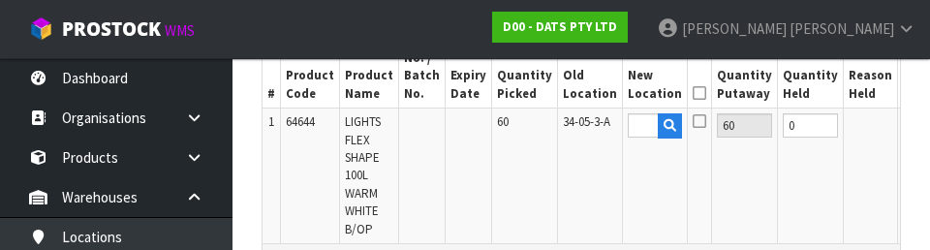
click at [903, 132] on button "OK" at bounding box center [916, 124] width 27 height 23
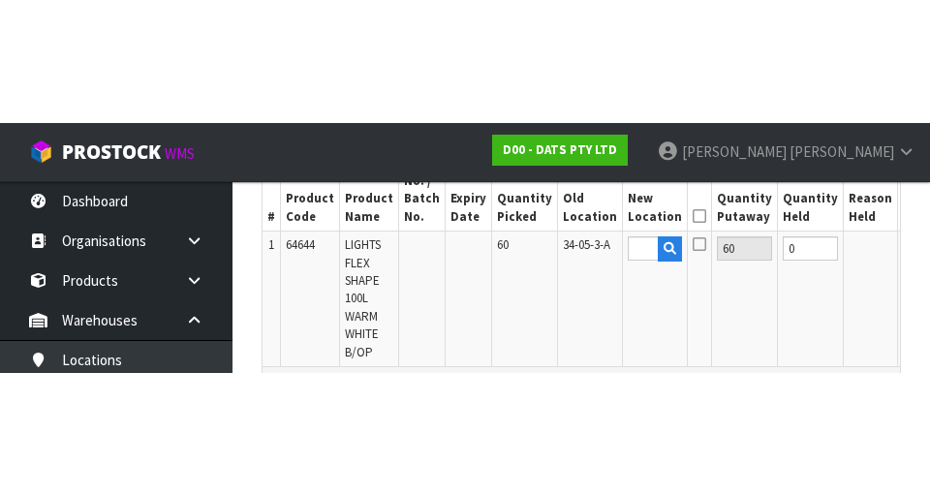
scroll to position [620, 0]
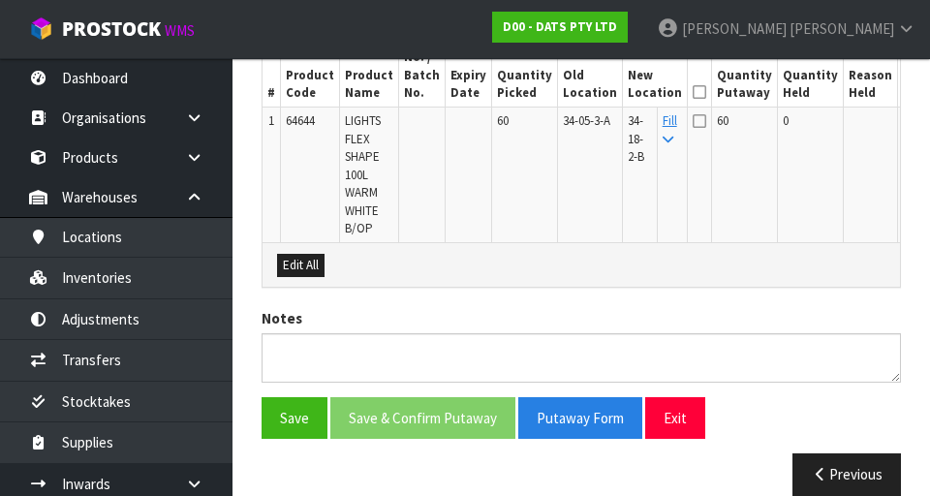
click at [692, 93] on icon at bounding box center [699, 92] width 14 height 1
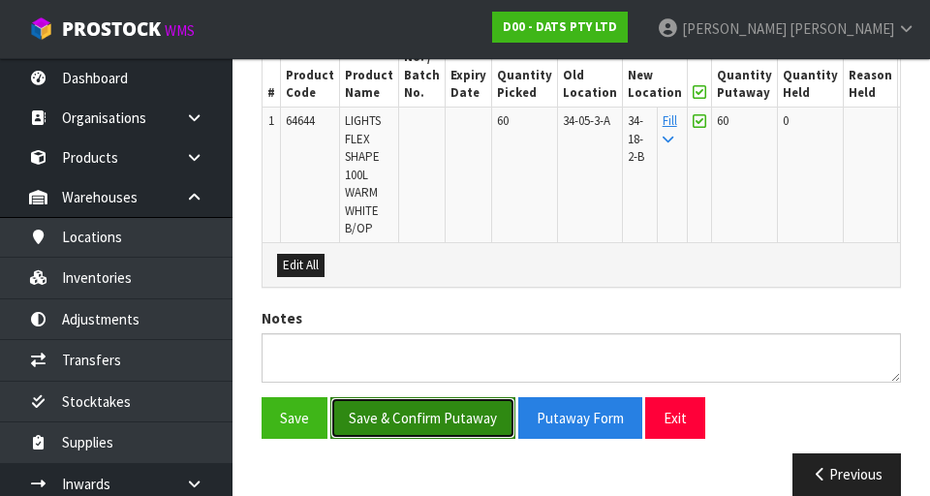
click at [398, 249] on button "Save & Confirm Putaway" at bounding box center [422, 418] width 185 height 42
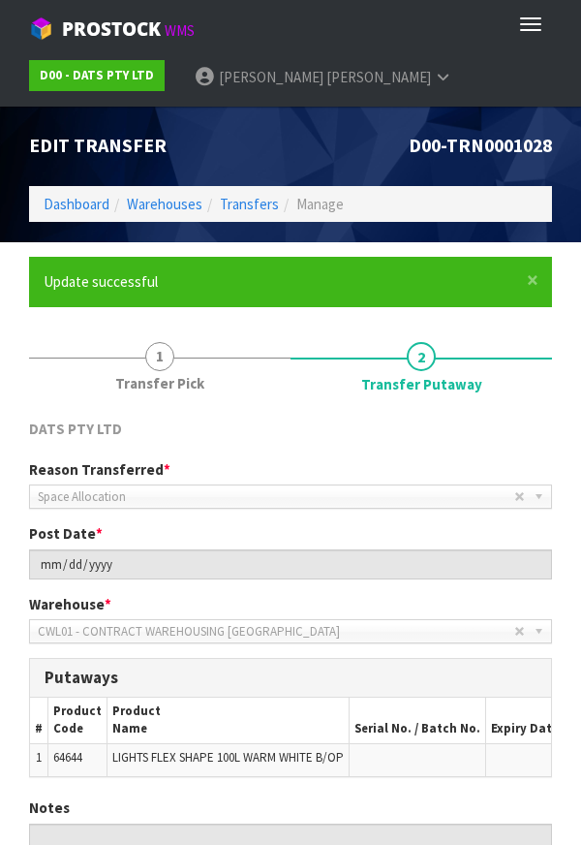
scroll to position [169, 0]
